Goal: Information Seeking & Learning: Stay updated

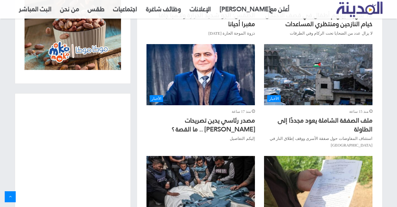
scroll to position [440, 0]
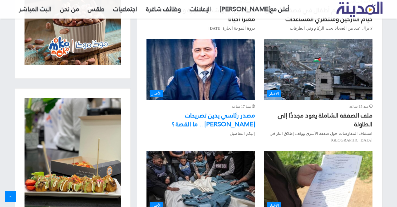
click at [219, 109] on link "مصدر رئاسي يدين تصريحات سمير حليلة .. ما القصة ؟" at bounding box center [213, 119] width 83 height 21
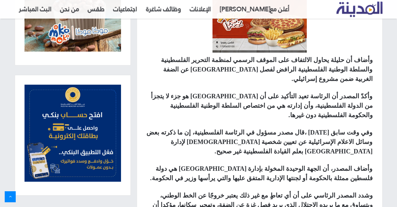
scroll to position [409, 0]
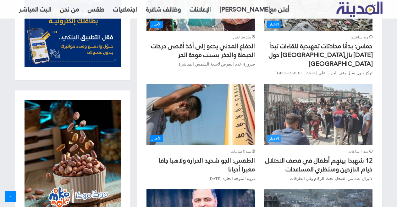
scroll to position [283, 0]
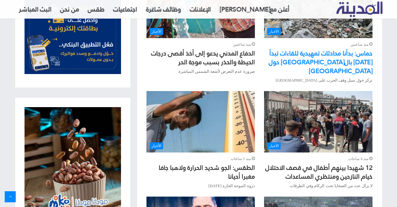
click at [326, 52] on link "حماس: بدأنا محادثات تمهيدية للقاءات تبدأ [DATE] بال[GEOGRAPHIC_DATA] حول [GEOGR…" at bounding box center [321, 62] width 104 height 30
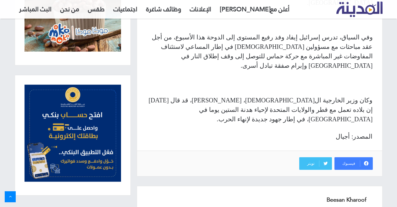
scroll to position [454, 0]
